Goal: Task Accomplishment & Management: Use online tool/utility

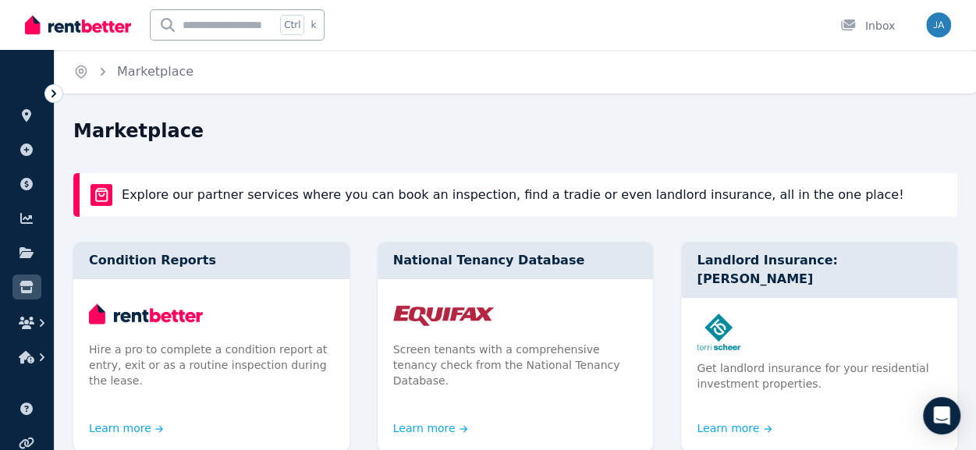
click at [55, 94] on icon at bounding box center [53, 94] width 5 height 8
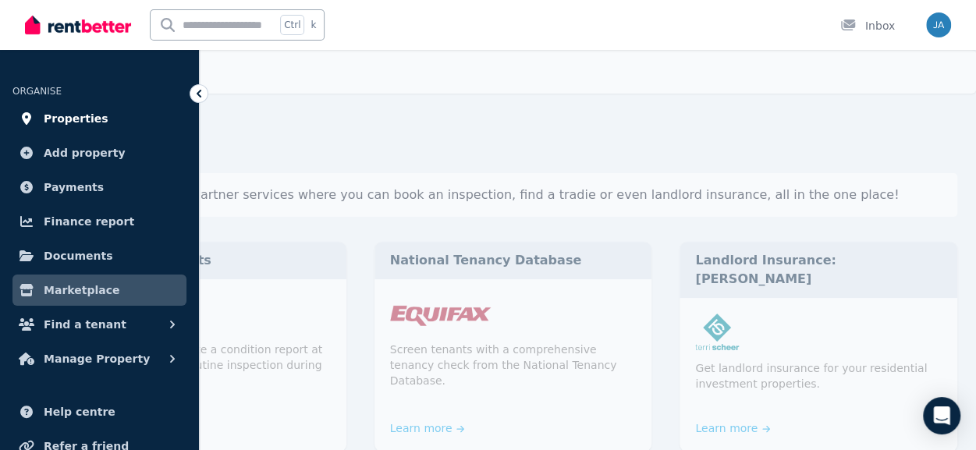
click at [74, 121] on span "Properties" at bounding box center [76, 118] width 65 height 19
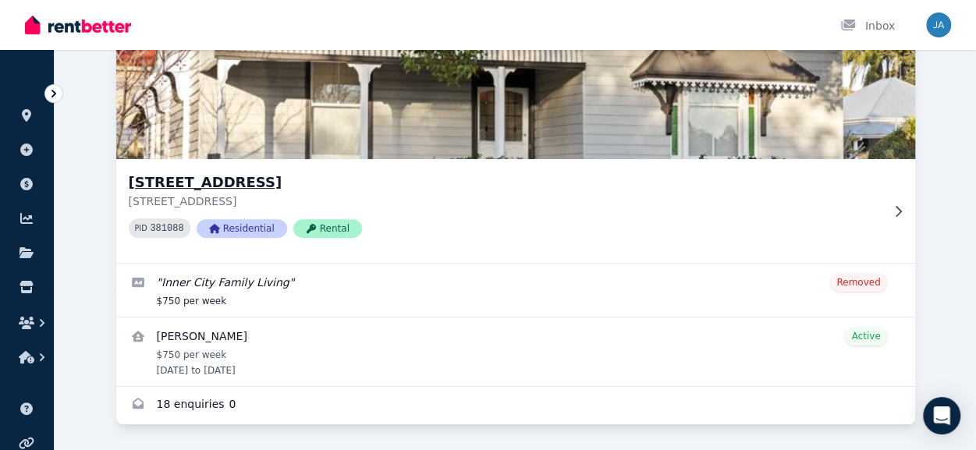
scroll to position [160, 0]
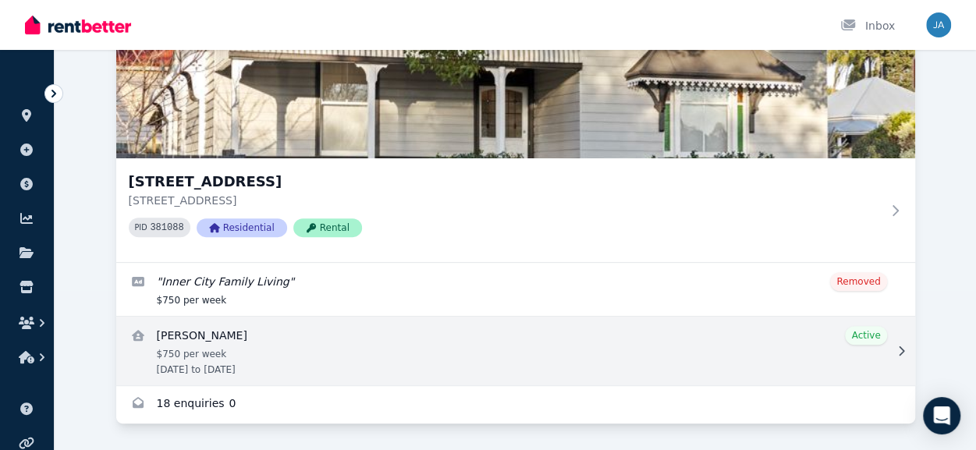
click at [471, 356] on link "View details for Matthew Bexton" at bounding box center [515, 351] width 798 height 69
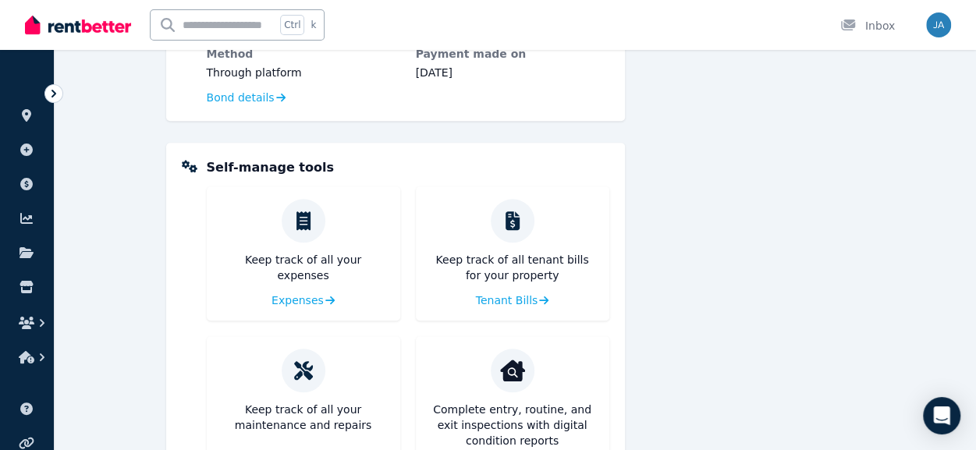
scroll to position [673, 0]
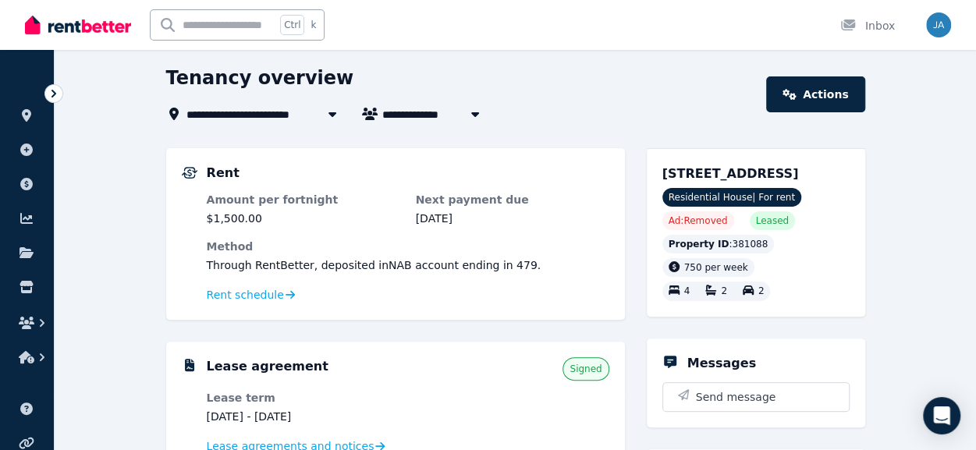
scroll to position [78, 0]
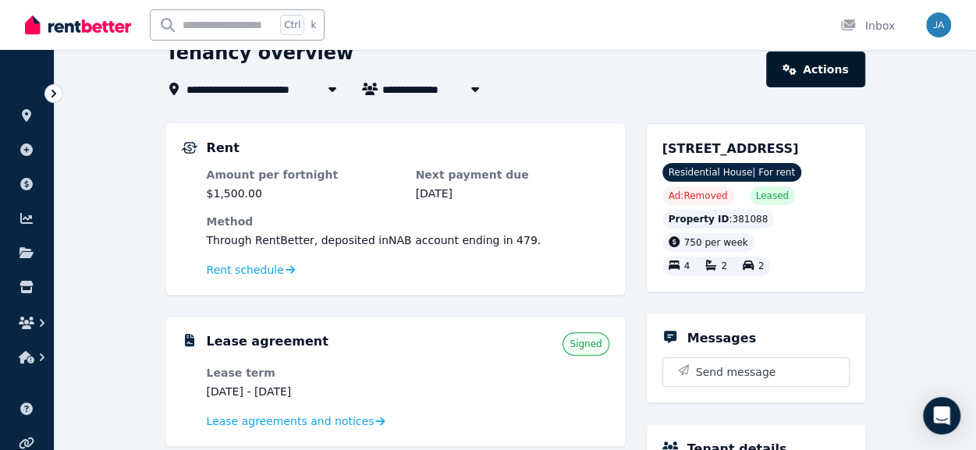
click at [827, 73] on link "Actions" at bounding box center [815, 69] width 98 height 36
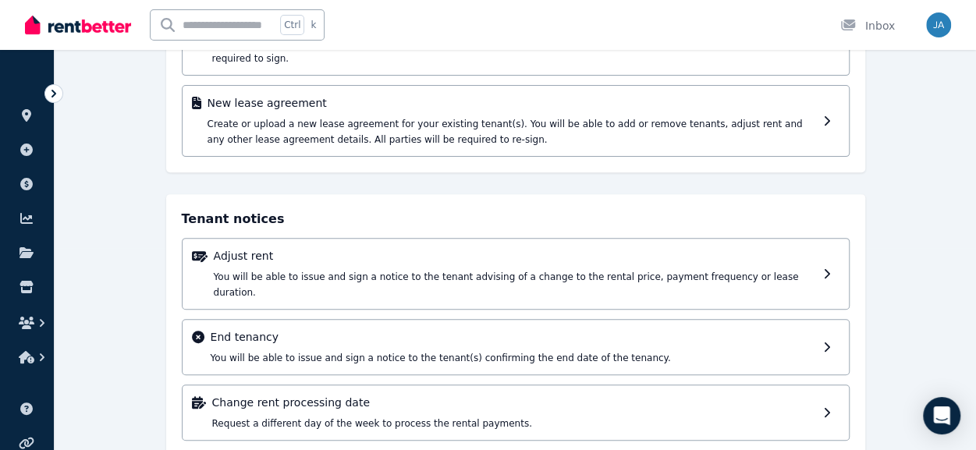
scroll to position [46, 0]
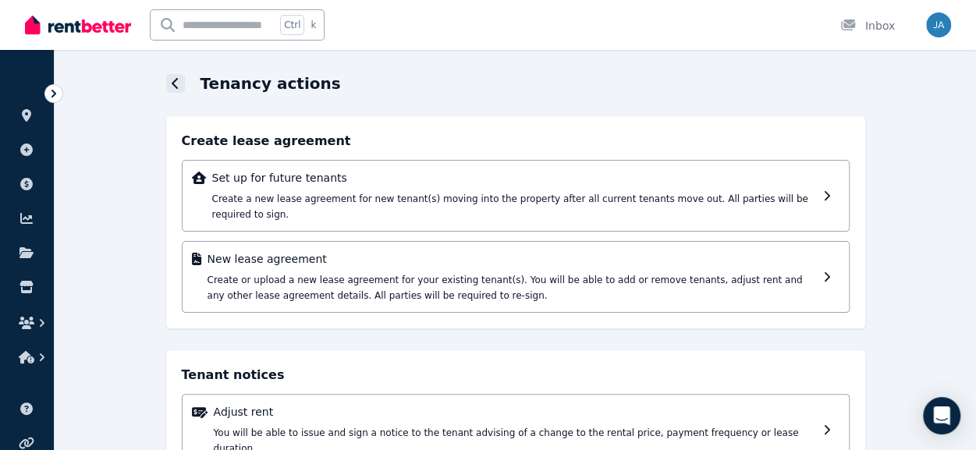
click at [182, 82] on div at bounding box center [175, 83] width 19 height 19
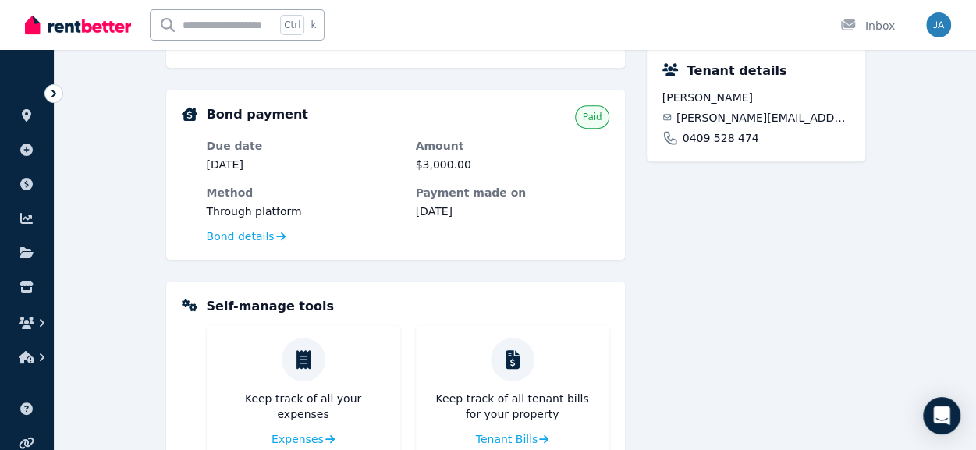
scroll to position [673, 0]
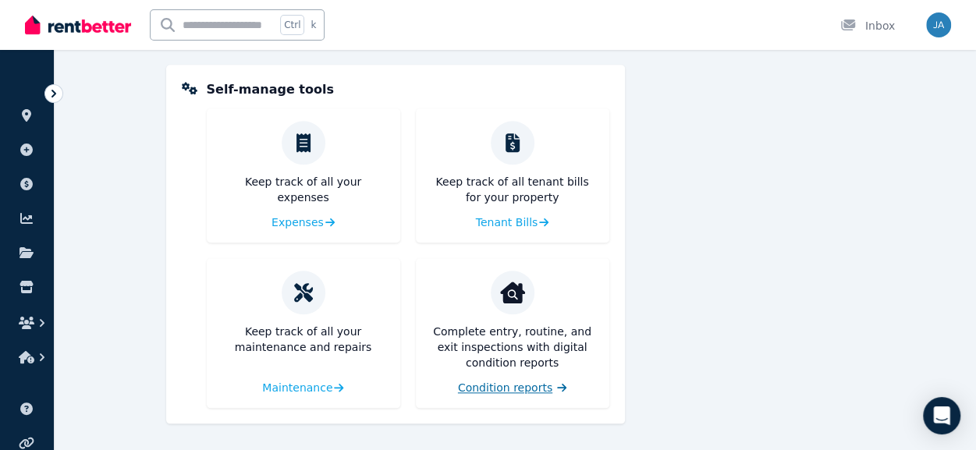
click at [531, 390] on span "Condition reports" at bounding box center [505, 388] width 94 height 16
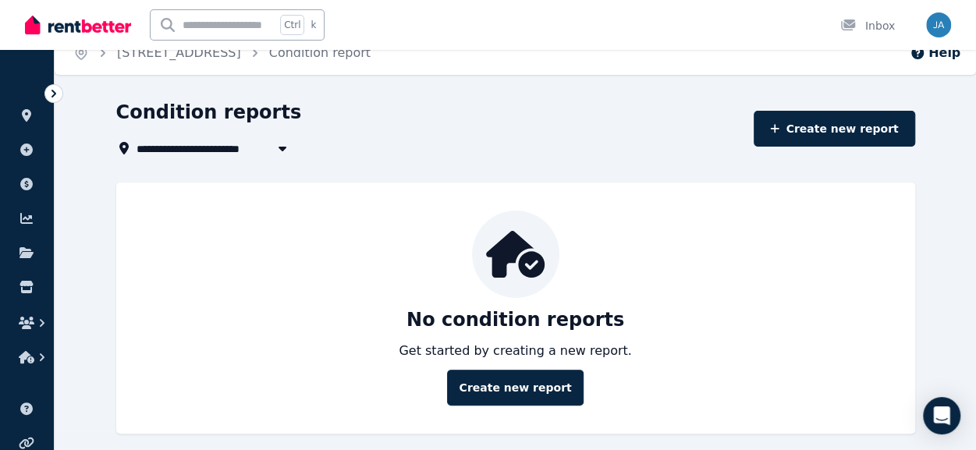
scroll to position [30, 0]
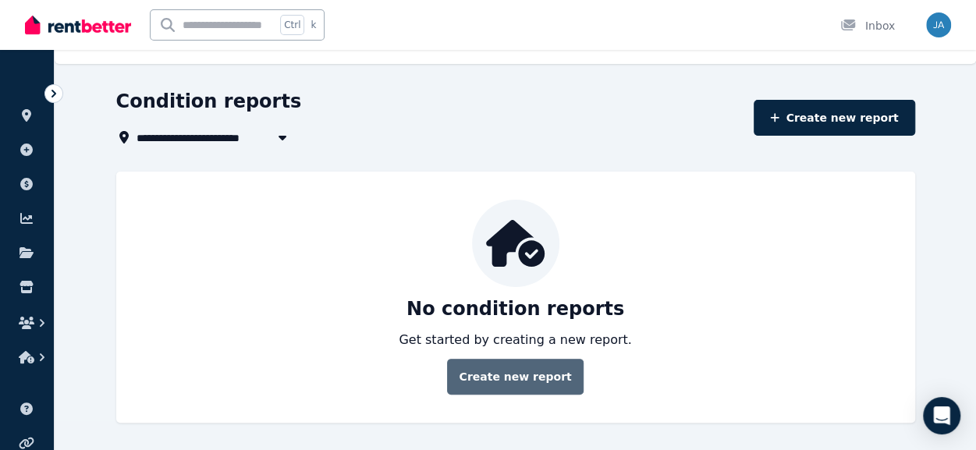
click at [554, 378] on link "Create new report" at bounding box center [515, 377] width 136 height 36
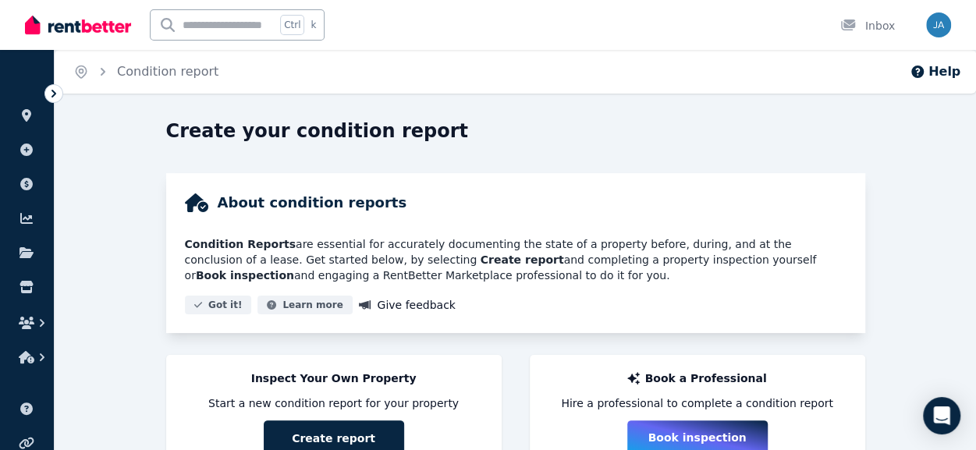
scroll to position [65, 0]
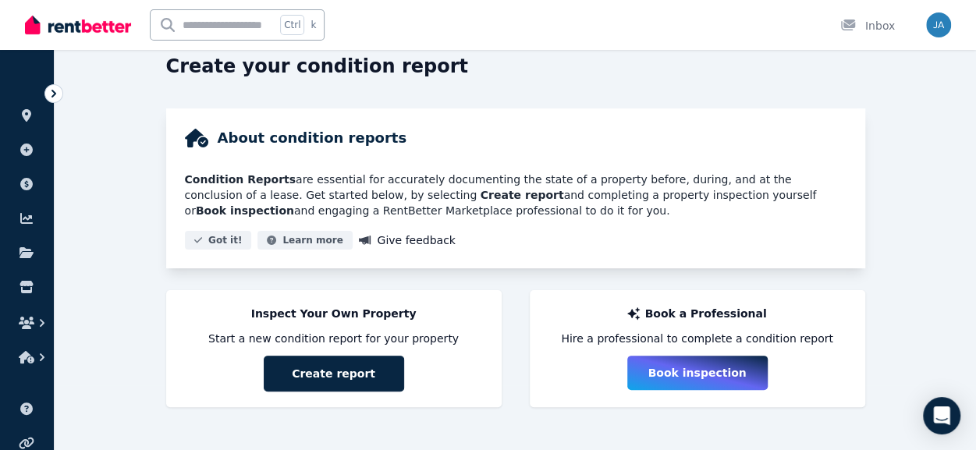
click at [294, 204] on strong "Book inspection" at bounding box center [245, 210] width 98 height 12
